Goal: Communication & Community: Answer question/provide support

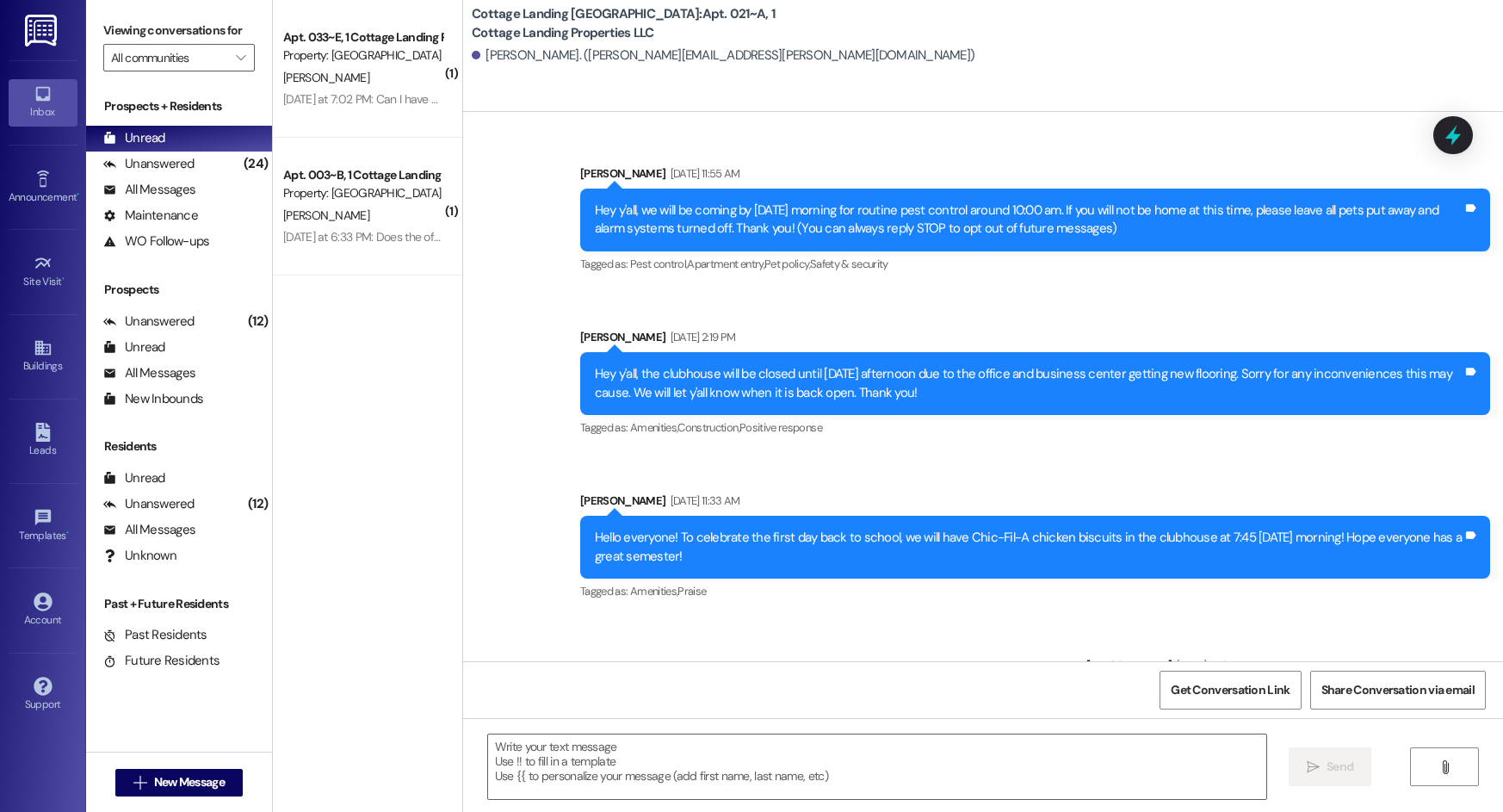
scroll to position [28289, 0]
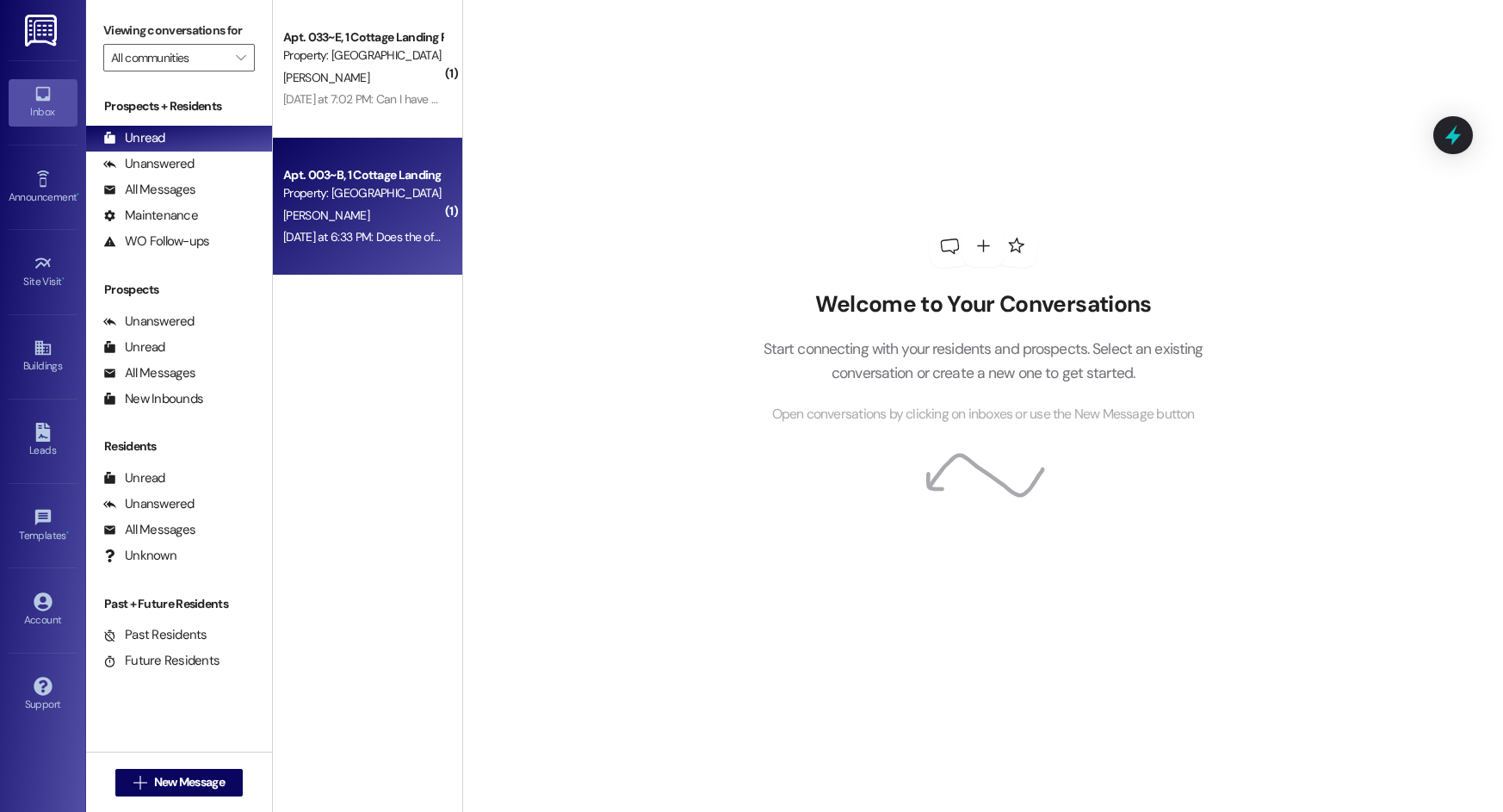
click at [350, 202] on div "Property: [GEOGRAPHIC_DATA] [GEOGRAPHIC_DATA]" at bounding box center [363, 194] width 160 height 18
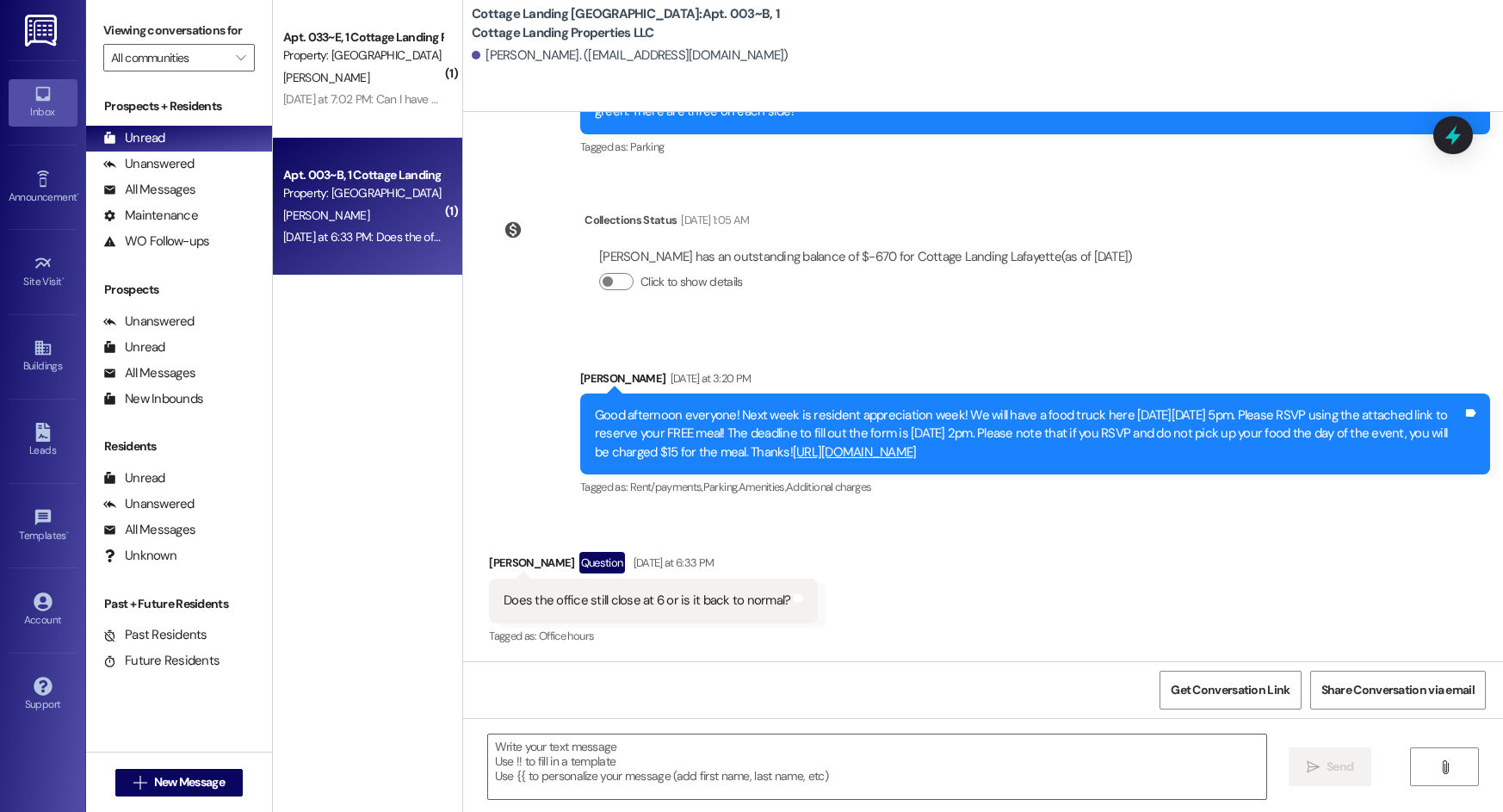
scroll to position [1522, 0]
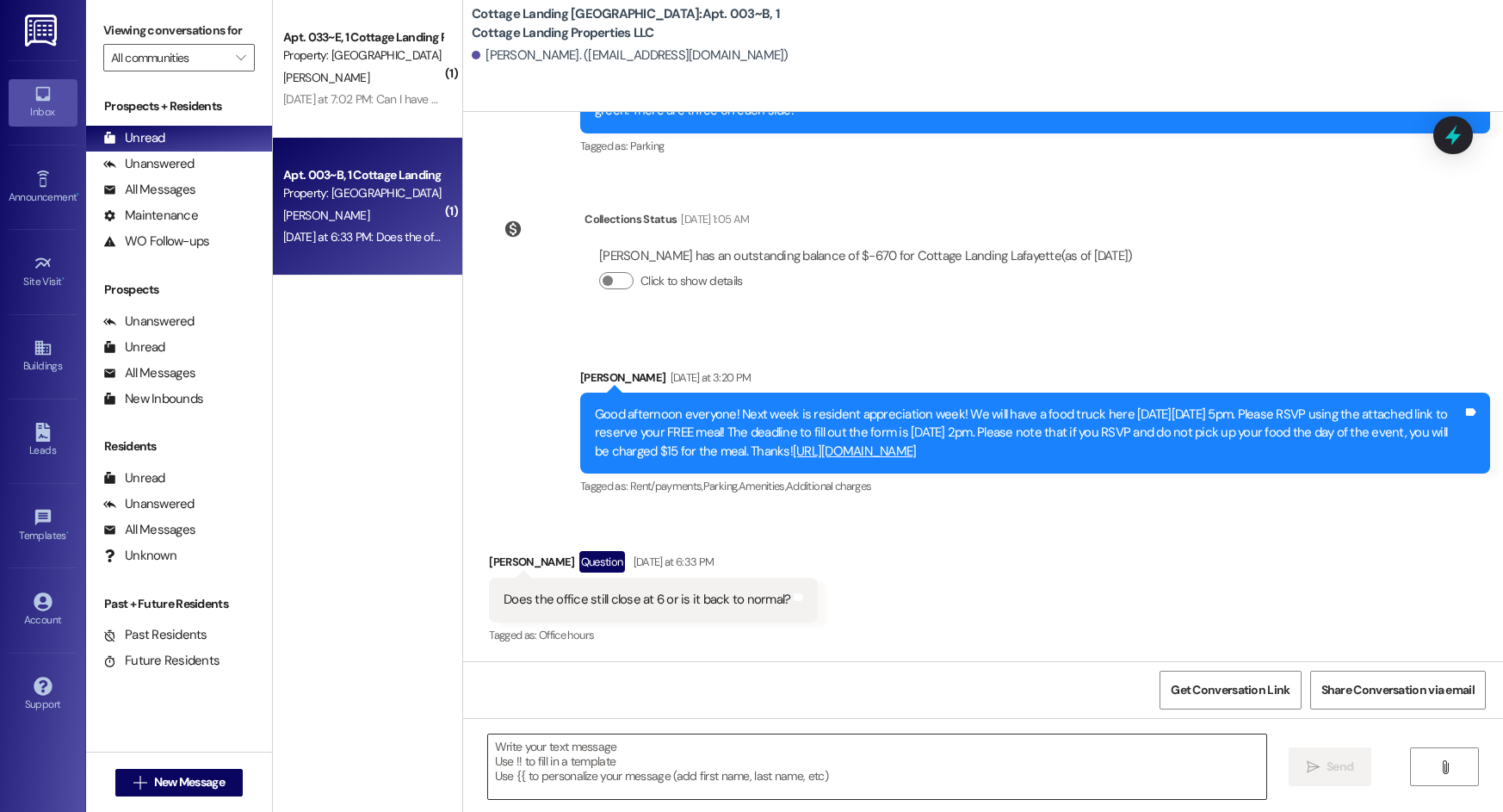
click at [610, 757] on textarea at bounding box center [877, 766] width 778 height 65
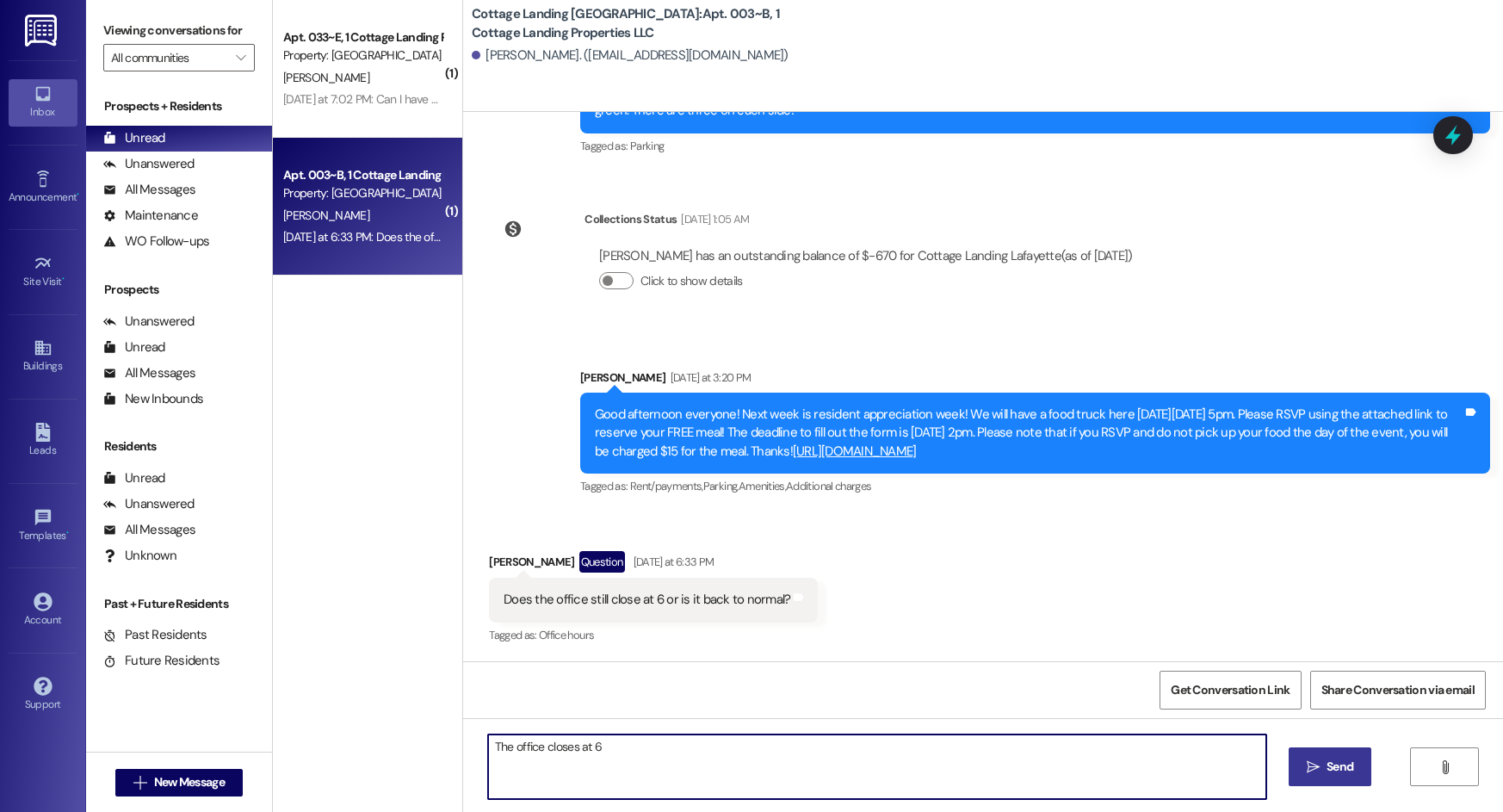
type textarea "The office closes at 6"
click at [1321, 755] on button " Send" at bounding box center [1330, 766] width 83 height 39
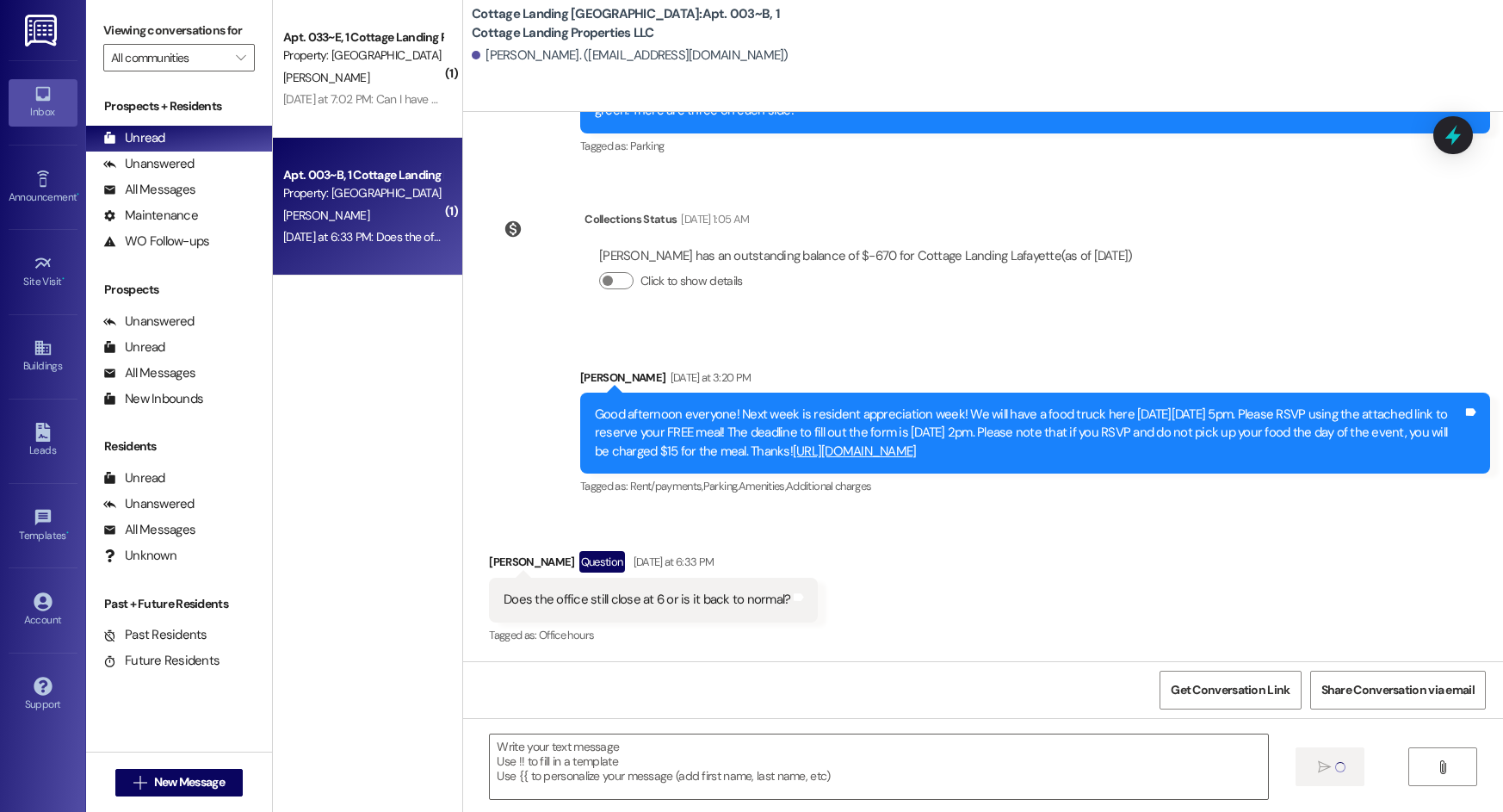
scroll to position [1521, 0]
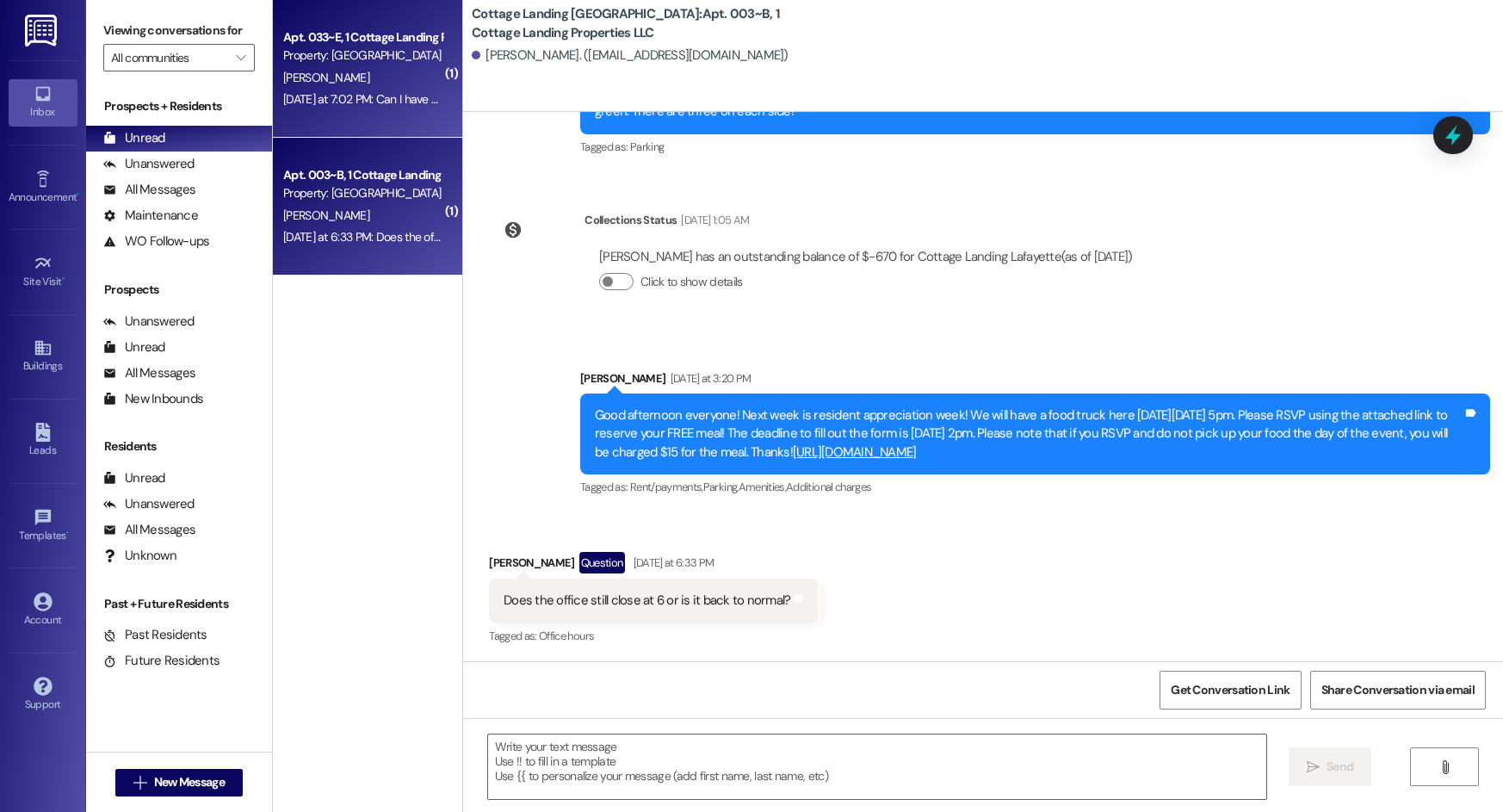
click at [350, 67] on div "[PERSON_NAME]" at bounding box center [363, 78] width 163 height 22
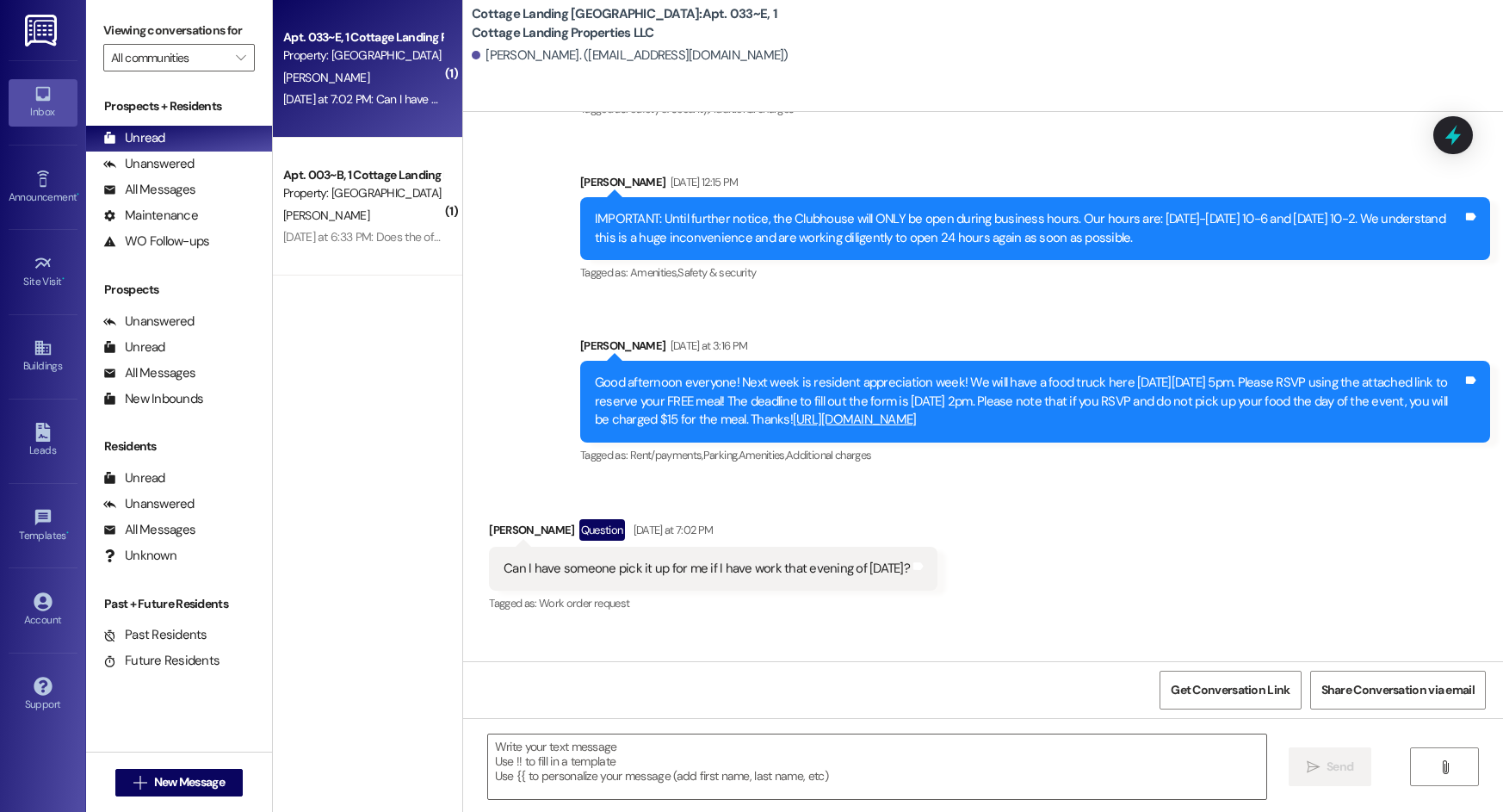
scroll to position [3892, 0]
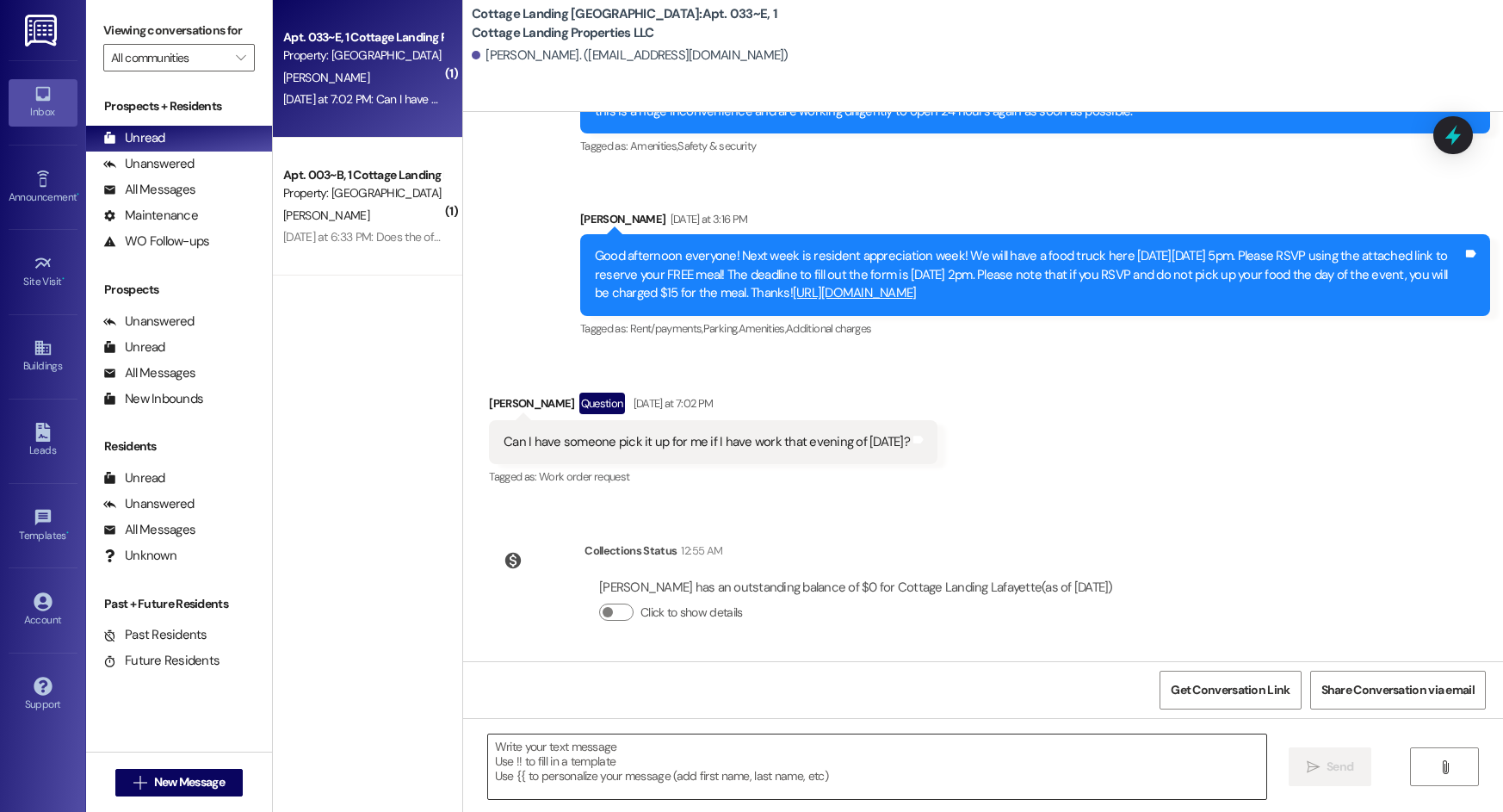
click at [742, 755] on textarea at bounding box center [877, 766] width 778 height 65
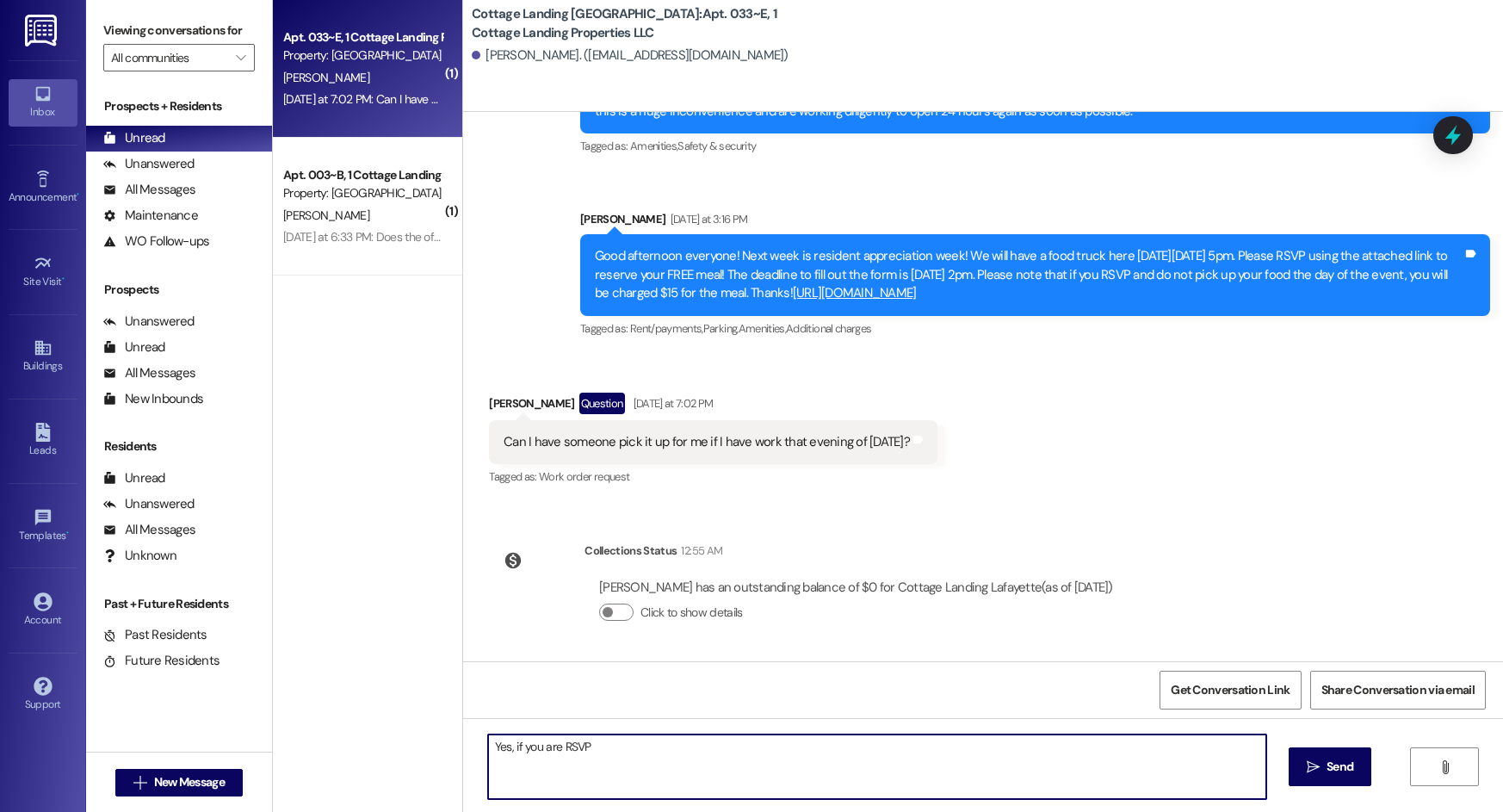
click at [545, 745] on textarea "Yes, if you are RSVP" at bounding box center [877, 766] width 778 height 65
type textarea "Yes, if you RSVP"
click at [1323, 773] on span "Send" at bounding box center [1339, 766] width 33 height 18
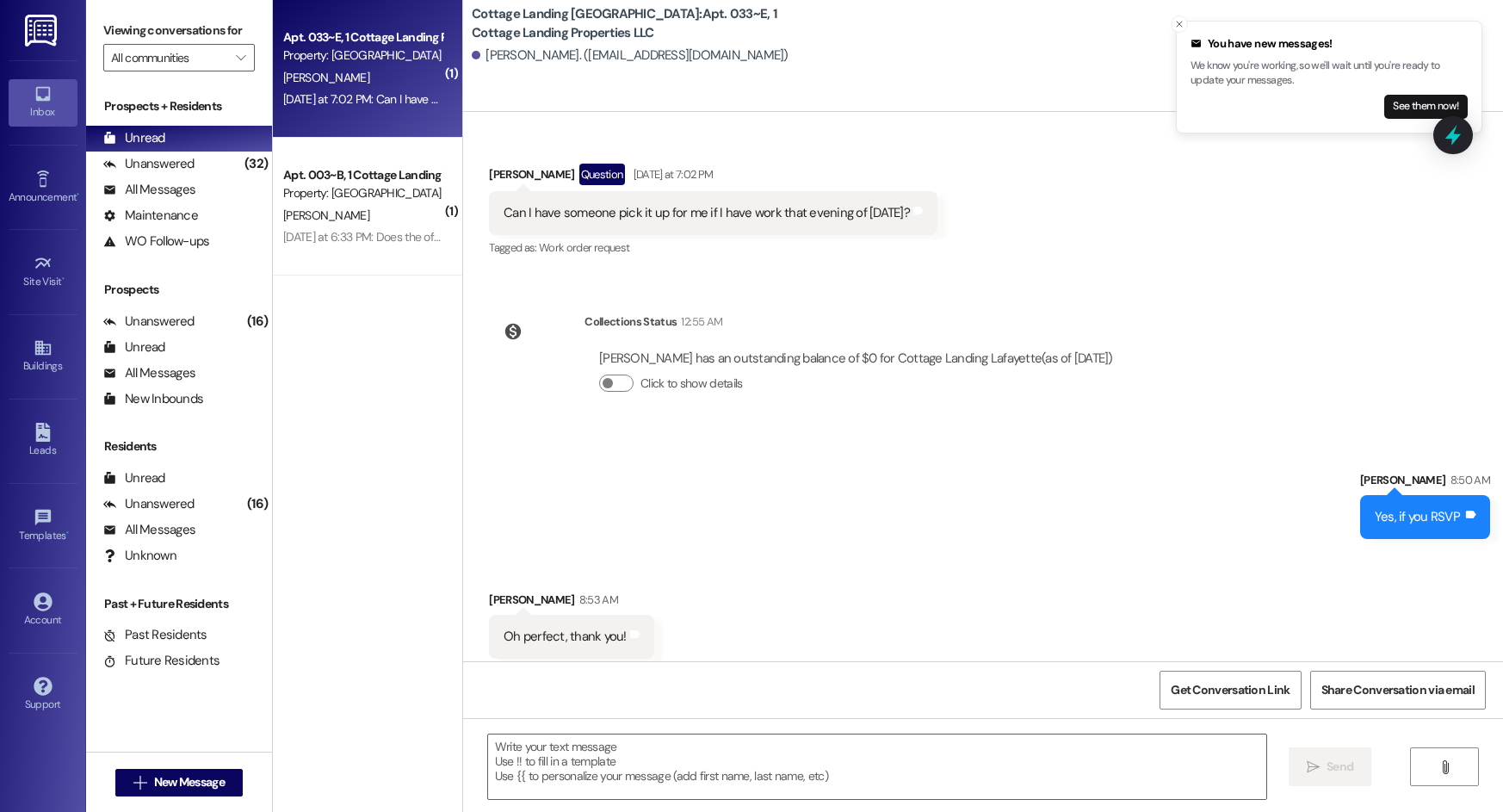
scroll to position [4132, 0]
